Goal: Task Accomplishment & Management: Manage account settings

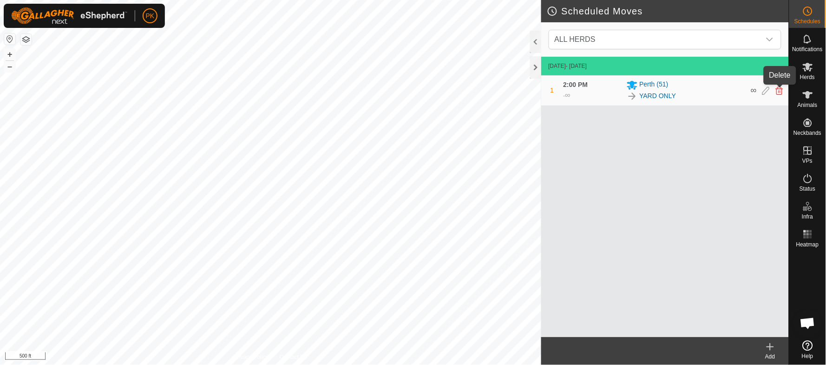
click at [782, 88] on icon at bounding box center [779, 90] width 7 height 8
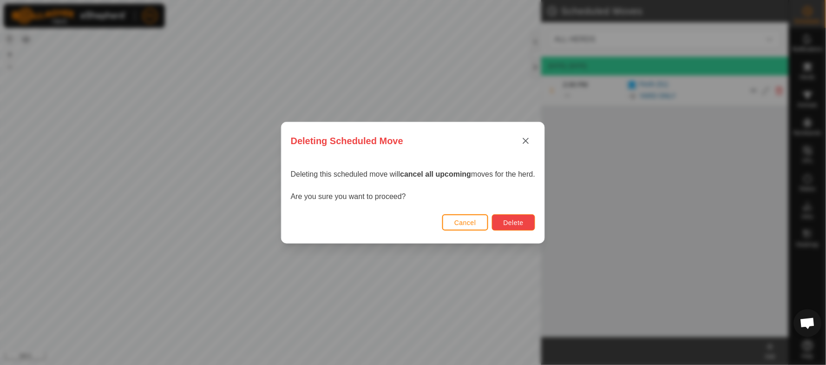
click at [509, 219] on span "Delete" at bounding box center [514, 222] width 20 height 7
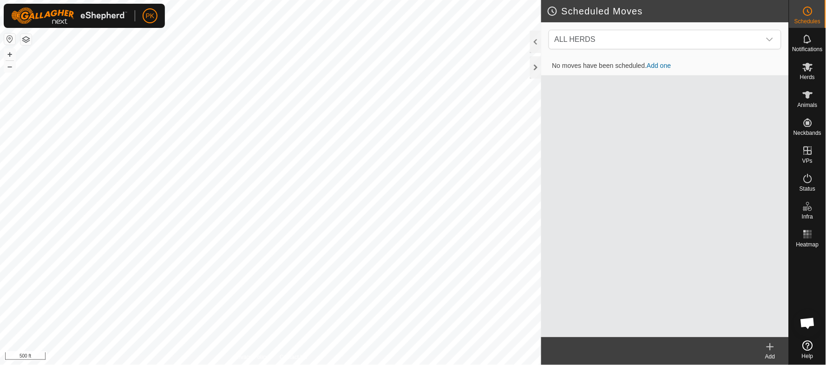
click at [697, 208] on div "No moves have been scheduled. Add one" at bounding box center [665, 197] width 248 height 280
click at [804, 17] on es-schedule-vp-svg-icon at bounding box center [808, 11] width 17 height 15
click at [815, 94] on es-animals-svg-icon at bounding box center [808, 94] width 17 height 15
